Goal: Transaction & Acquisition: Purchase product/service

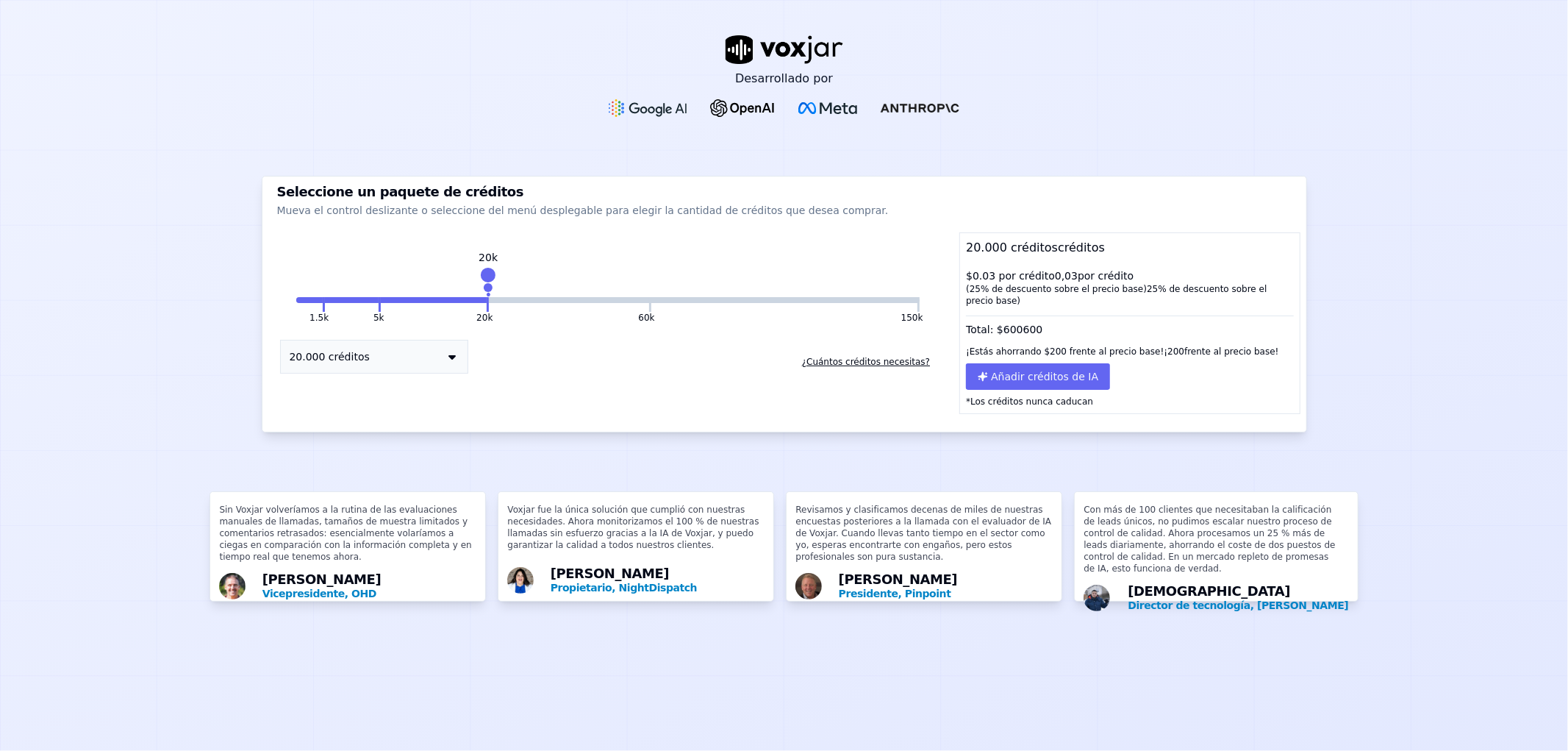
click at [381, 300] on button "20k" at bounding box center [434, 299] width 106 height 6
click at [379, 303] on button at bounding box center [379, 304] width 2 height 15
click at [325, 300] on button "5k" at bounding box center [351, 299] width 53 height 6
click at [323, 300] on button at bounding box center [323, 304] width 2 height 15
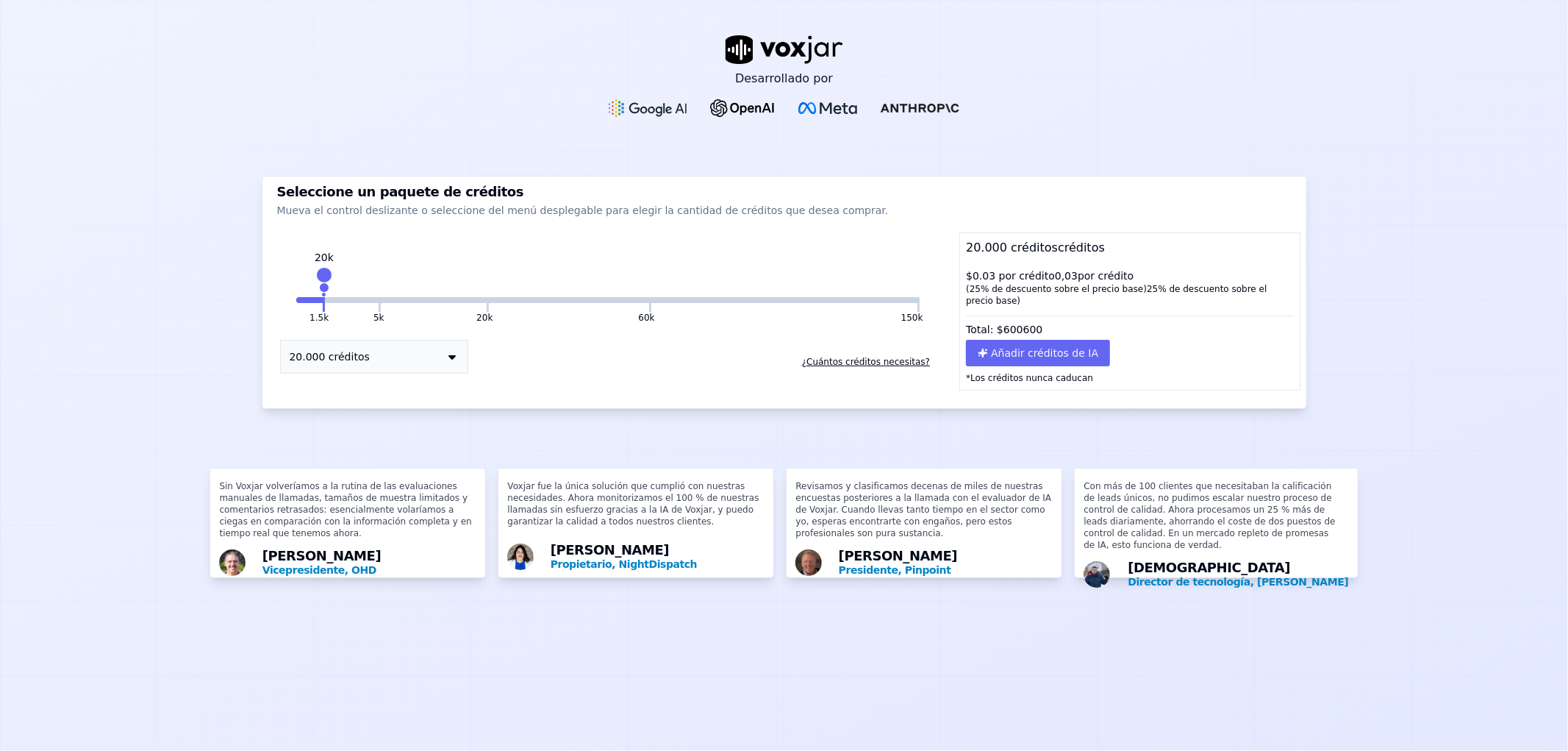
click at [363, 354] on button "20.000 créditos" at bounding box center [374, 357] width 188 height 34
click at [366, 384] on div "1.500 créditos" at bounding box center [374, 384] width 186 height 20
click at [361, 354] on button "20.000 créditos" at bounding box center [374, 357] width 188 height 34
click at [373, 421] on div "20.000 créditos" at bounding box center [374, 425] width 186 height 20
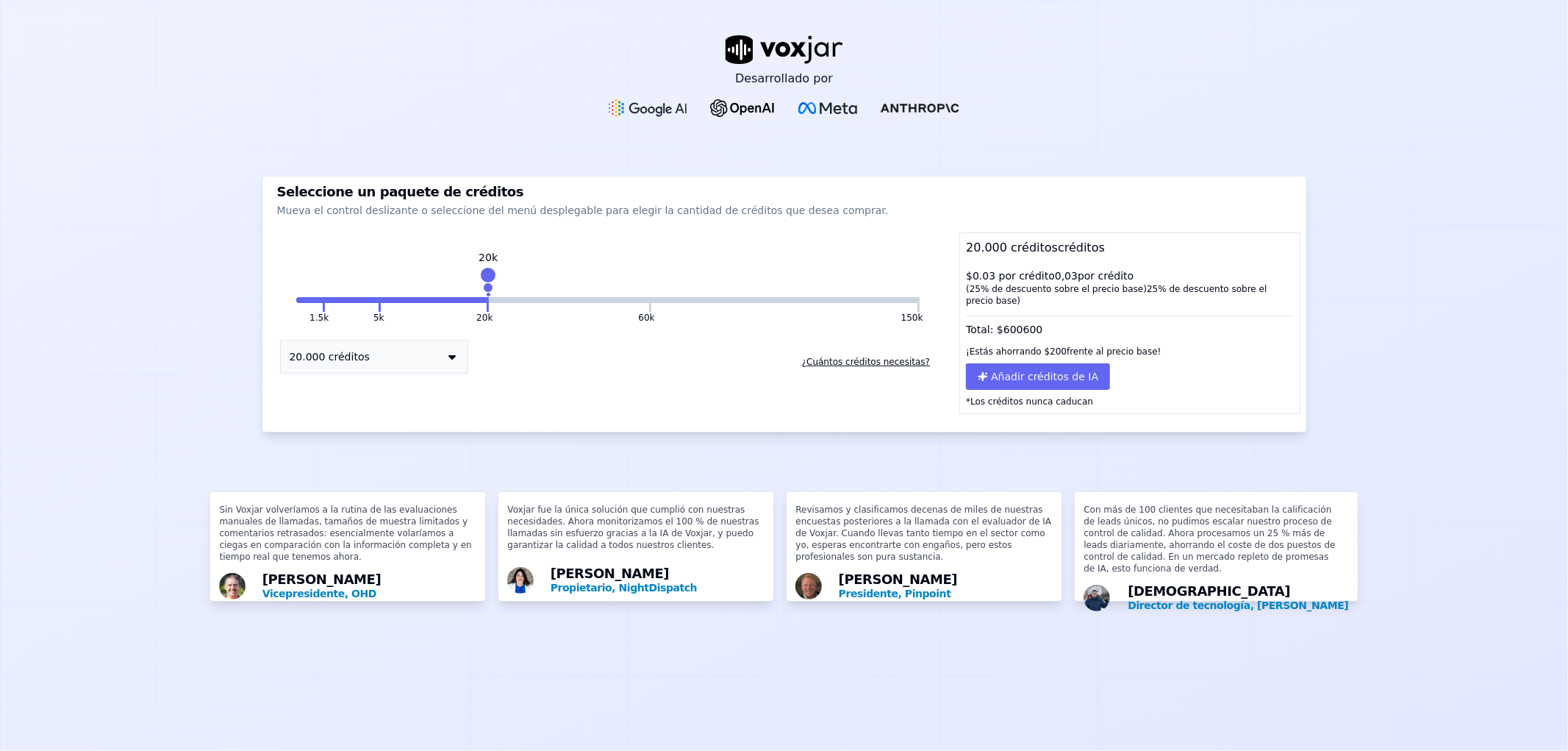
click at [819, 360] on font "¿Cuántos créditos necesitas?" at bounding box center [866, 362] width 128 height 11
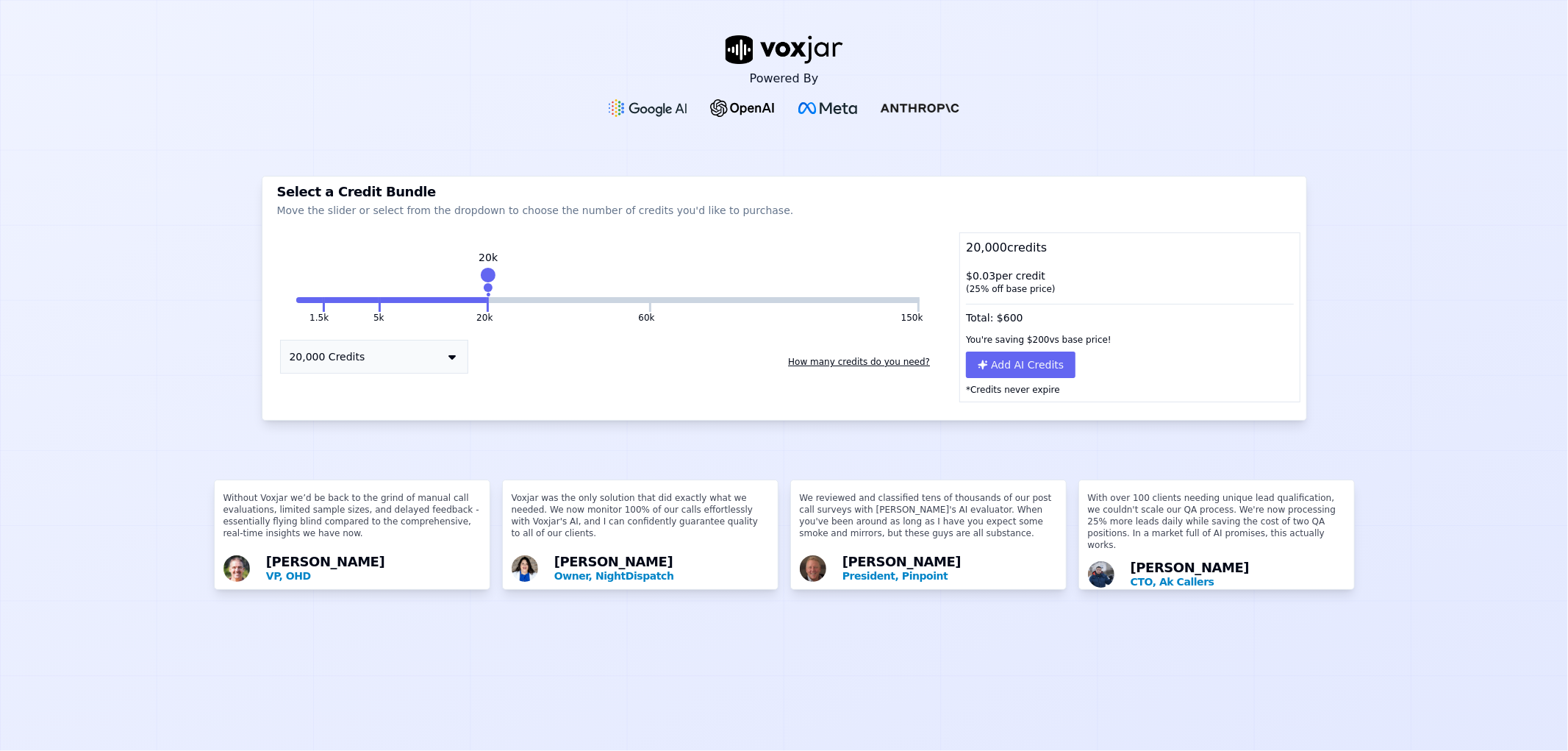
click at [379, 303] on button at bounding box center [379, 304] width 2 height 15
click at [323, 303] on button at bounding box center [323, 304] width 2 height 15
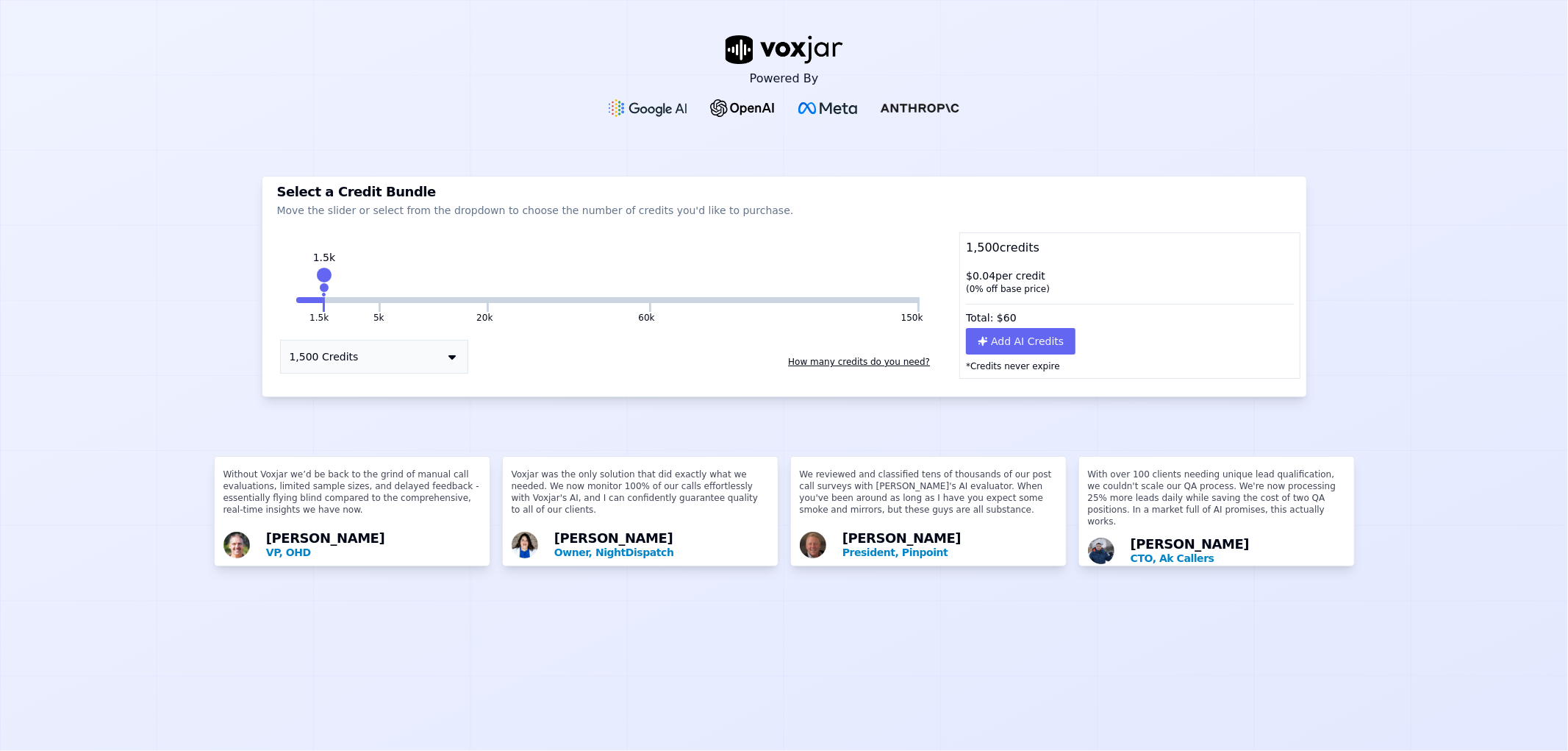
click at [381, 298] on button "20k" at bounding box center [434, 299] width 106 height 6
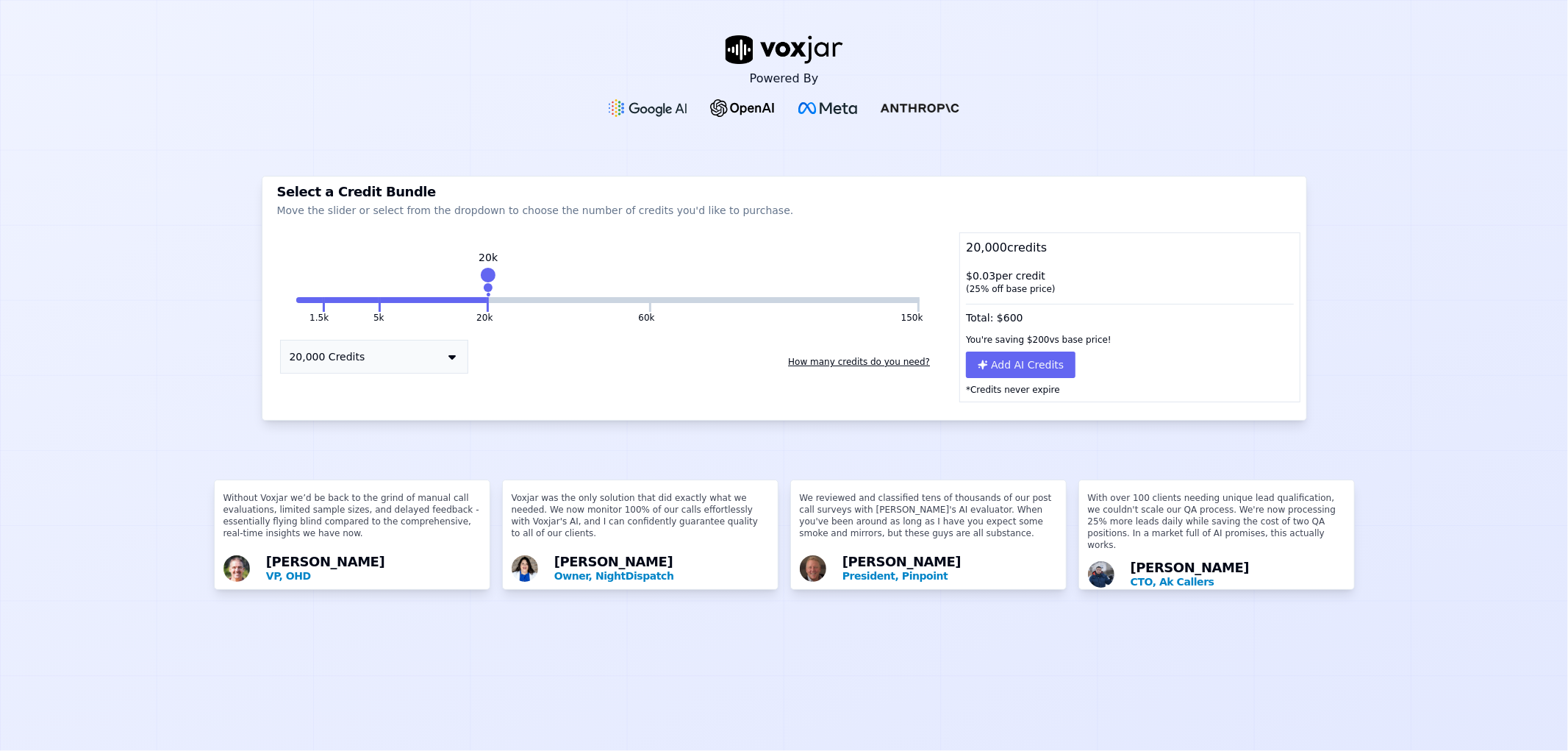
click at [381, 297] on button "20k" at bounding box center [434, 299] width 106 height 6
click at [370, 303] on div "1.5k 5k 20k 60k 150k 20k 20,000 Credits How many credits do you need?" at bounding box center [608, 332] width 680 height 140
click at [379, 303] on button at bounding box center [379, 304] width 2 height 15
